Goal: Transaction & Acquisition: Purchase product/service

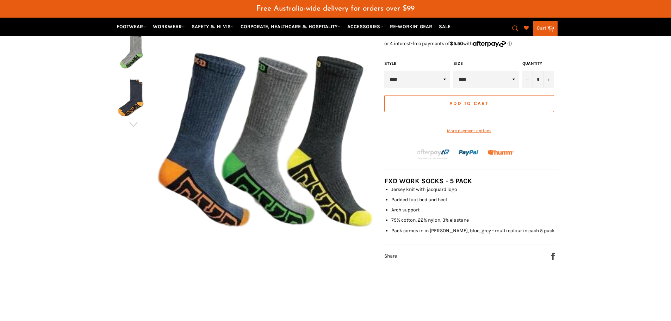
scroll to position [158, 0]
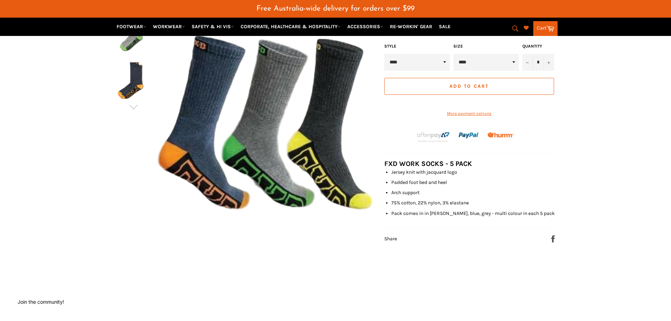
drag, startPoint x: 453, startPoint y: 222, endPoint x: 459, endPoint y: 211, distance: 12.4
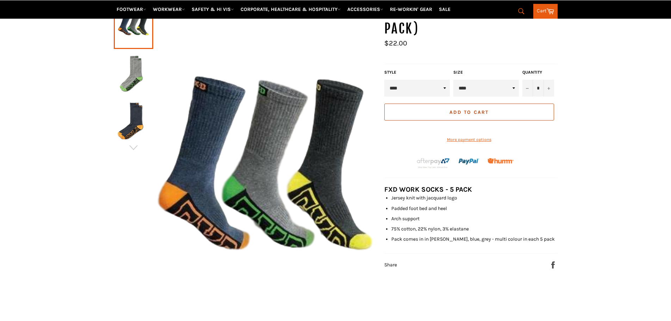
scroll to position [106, 0]
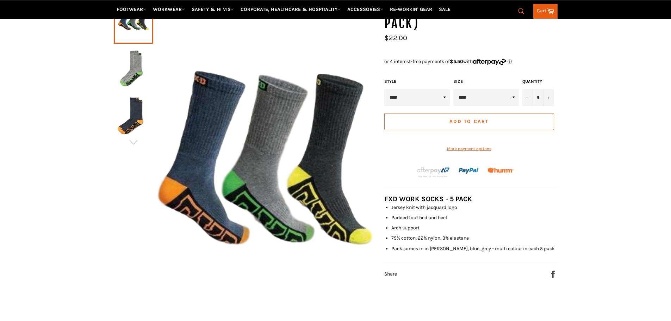
click at [500, 94] on select "****" at bounding box center [486, 97] width 66 height 17
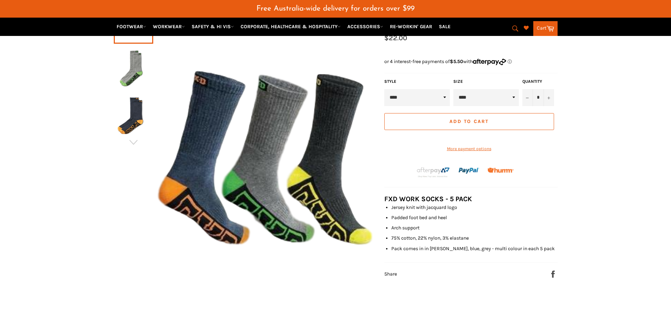
click at [596, 110] on div "FXD WORK SOCKS SK◆1 (5 Pack)" at bounding box center [335, 183] width 671 height 373
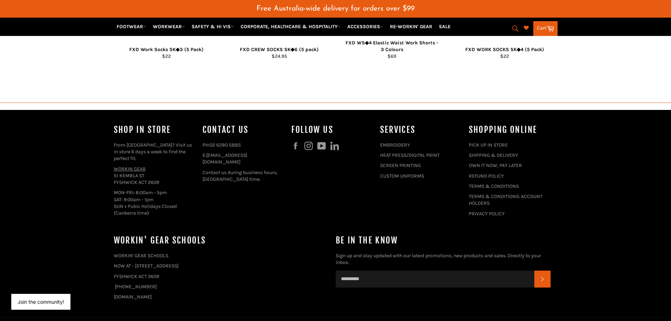
scroll to position [762, 0]
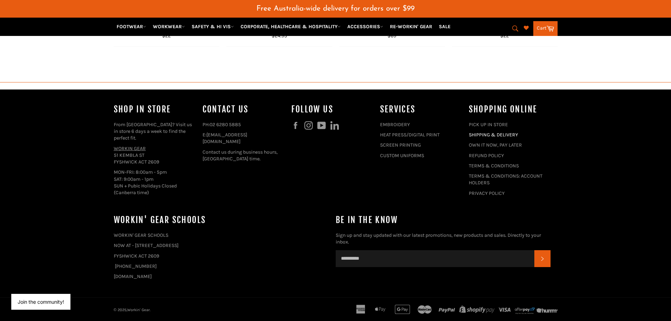
click at [491, 132] on link "SHIPPING & DELIVERY" at bounding box center [493, 135] width 49 height 6
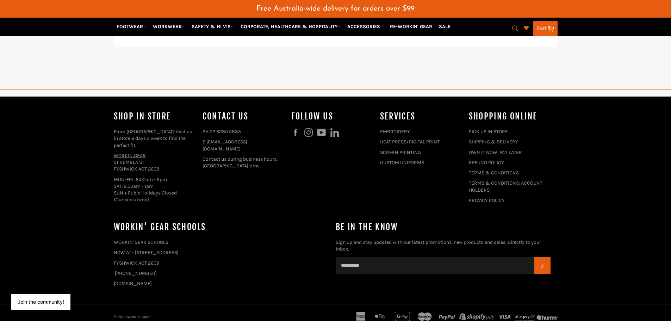
scroll to position [529, 0]
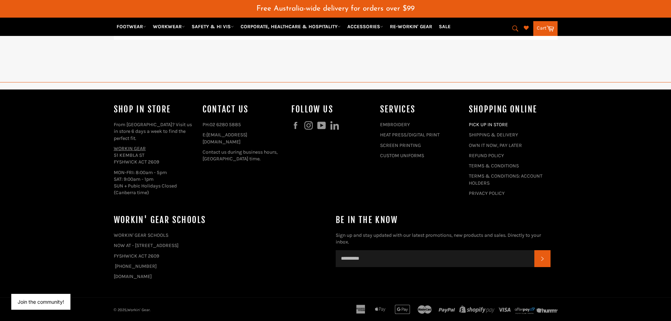
click at [498, 124] on link "PICK UP IN STORE" at bounding box center [488, 125] width 39 height 6
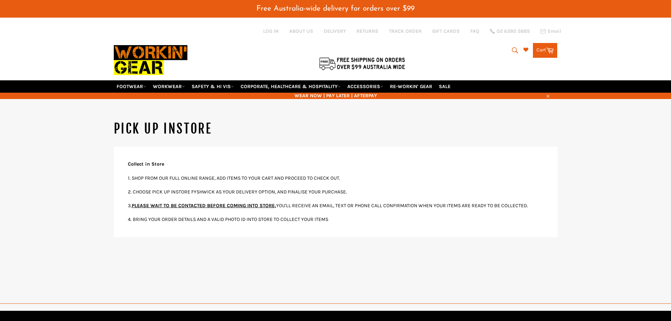
scroll to position [35, 0]
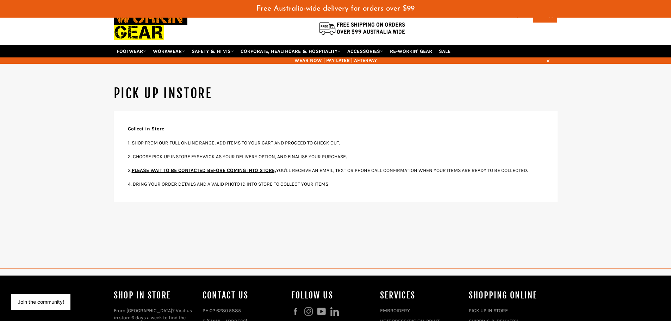
drag, startPoint x: 424, startPoint y: 149, endPoint x: 428, endPoint y: 142, distance: 9.0
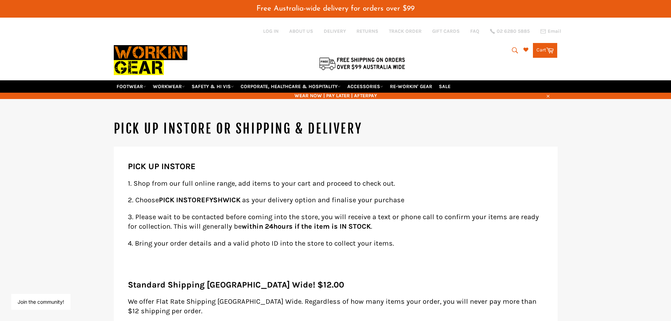
drag, startPoint x: 392, startPoint y: 153, endPoint x: 409, endPoint y: 152, distance: 16.9
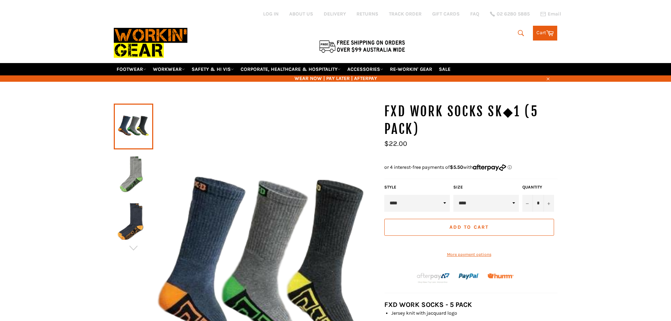
click at [385, 245] on shop-pay-wallet-button at bounding box center [384, 242] width 1 height 6
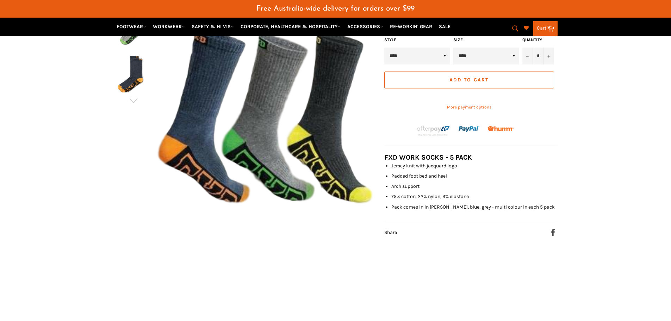
scroll to position [22, 0]
